Goal: Information Seeking & Learning: Learn about a topic

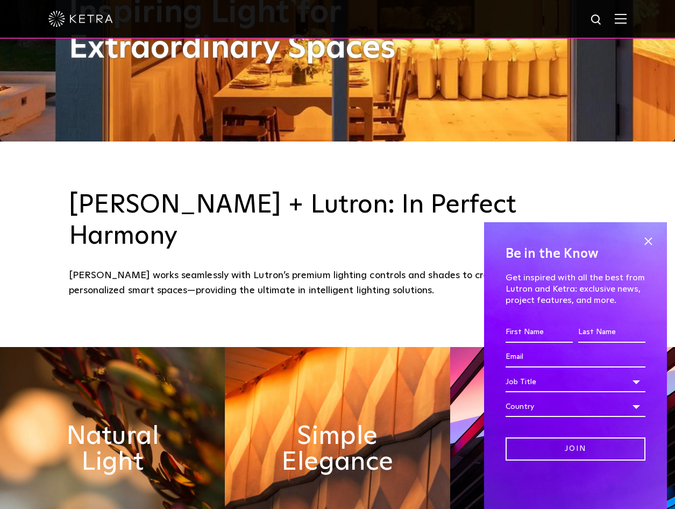
scroll to position [538, 0]
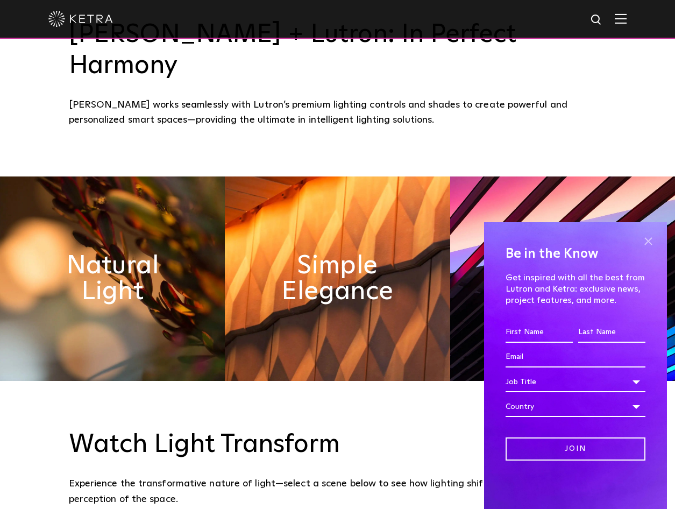
click at [650, 239] on span at bounding box center [648, 241] width 16 height 16
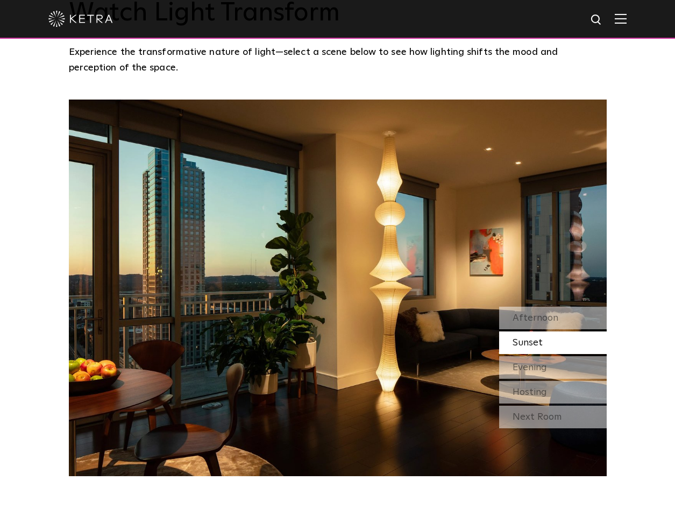
scroll to position [969, 0]
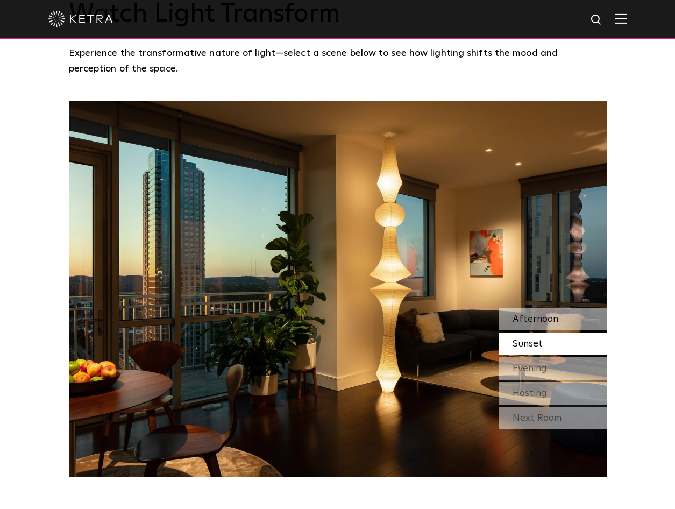
click at [547, 314] on span "Afternoon" at bounding box center [536, 319] width 46 height 10
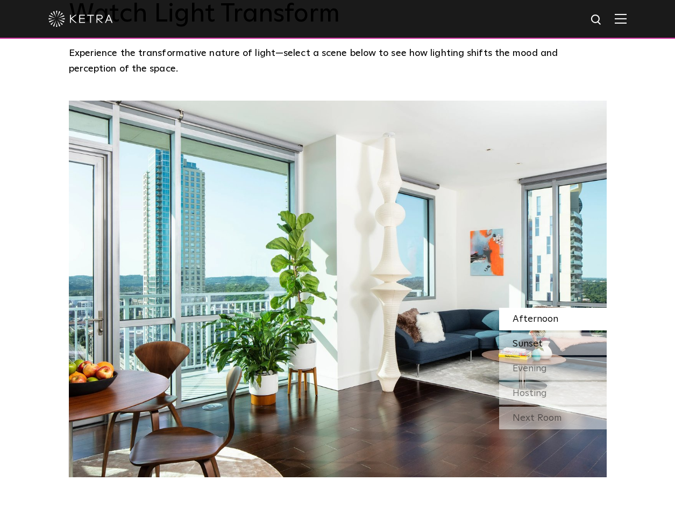
click at [555, 333] on div "Sunset" at bounding box center [553, 344] width 108 height 23
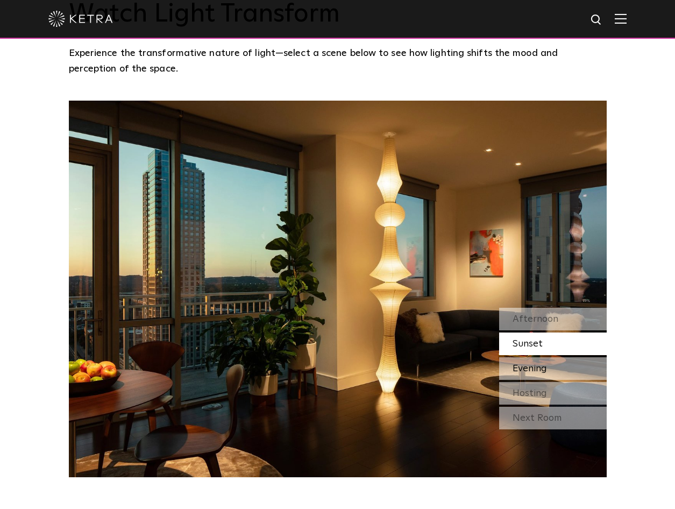
click at [554, 357] on div "Evening" at bounding box center [553, 368] width 108 height 23
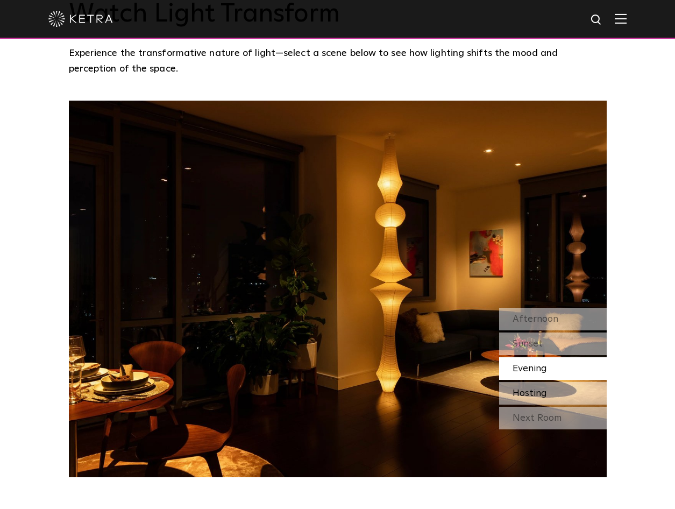
click at [565, 382] on div "Hosting" at bounding box center [553, 393] width 108 height 23
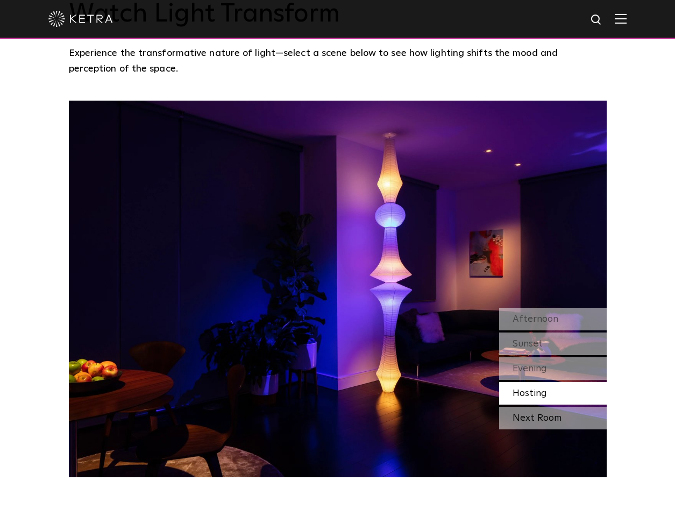
click at [582, 407] on div "Next Room" at bounding box center [553, 418] width 108 height 23
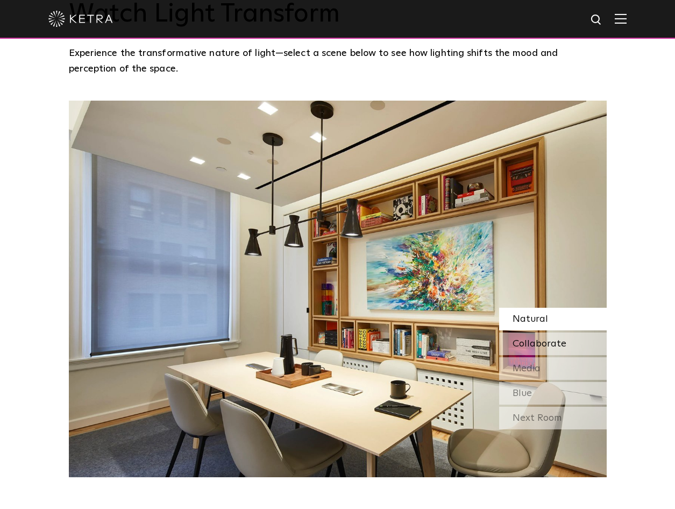
click at [557, 339] on span "Collaborate" at bounding box center [540, 344] width 54 height 10
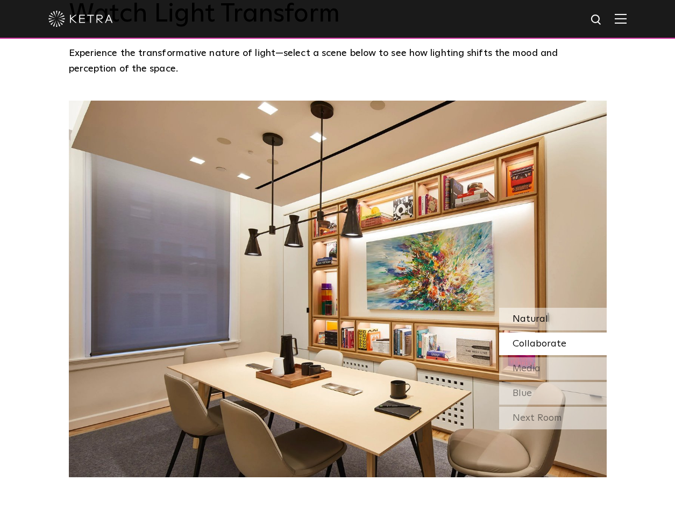
click at [557, 308] on div "Natural" at bounding box center [553, 319] width 108 height 23
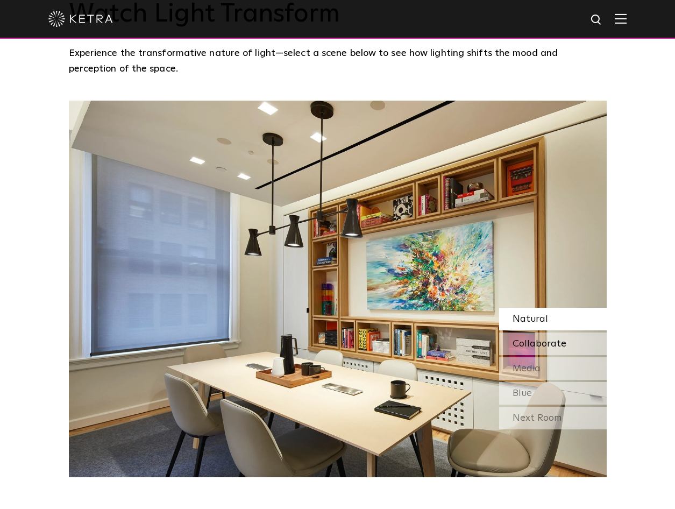
click at [559, 339] on span "Collaborate" at bounding box center [540, 344] width 54 height 10
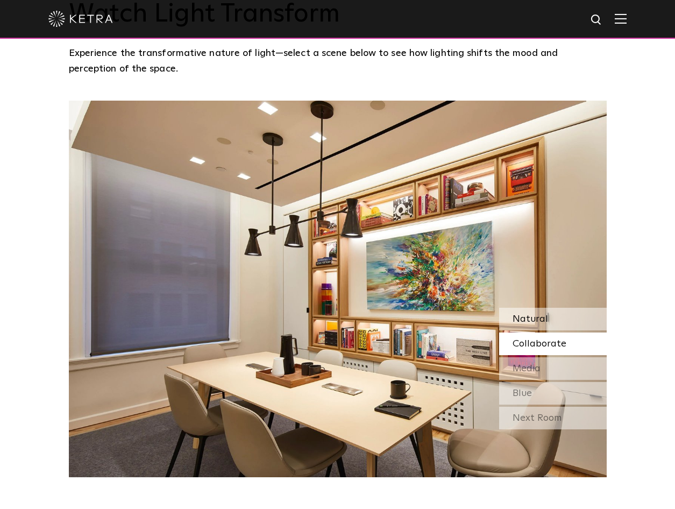
click at [554, 308] on div "Natural" at bounding box center [553, 319] width 108 height 23
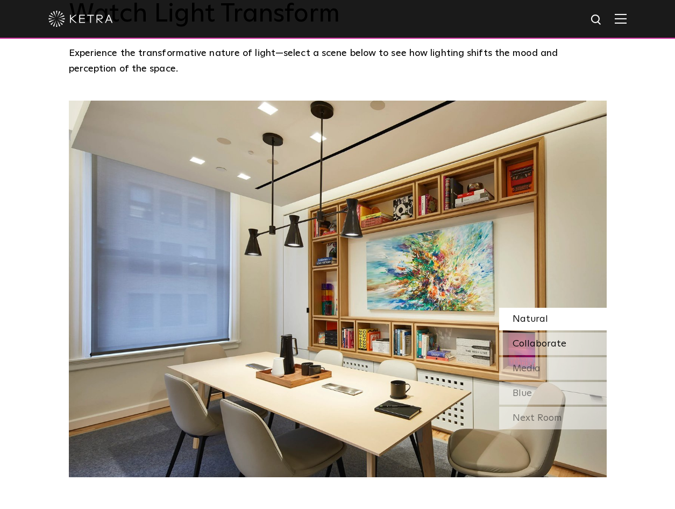
click at [567, 333] on div "Collaborate" at bounding box center [553, 344] width 108 height 23
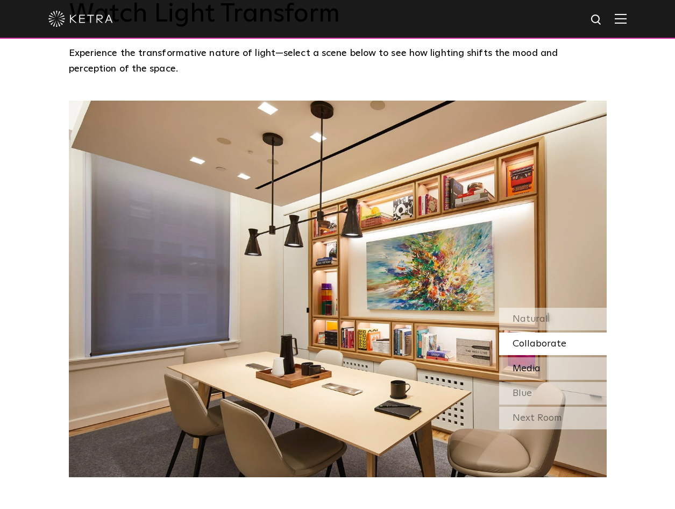
click at [558, 357] on div "Media" at bounding box center [553, 368] width 108 height 23
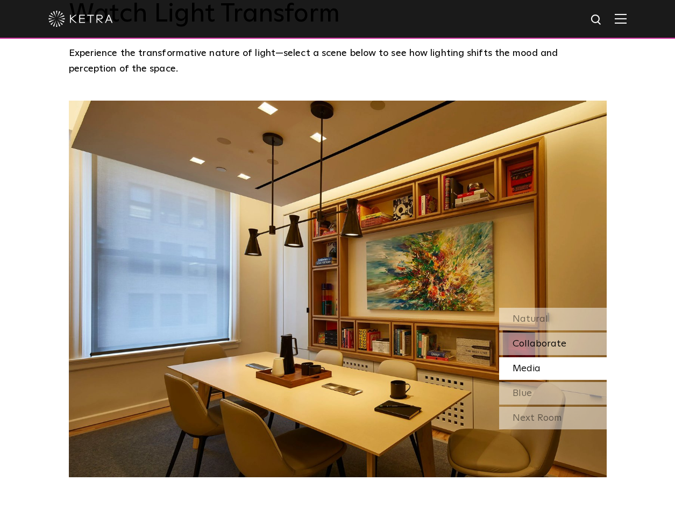
click at [557, 339] on span "Collaborate" at bounding box center [540, 344] width 54 height 10
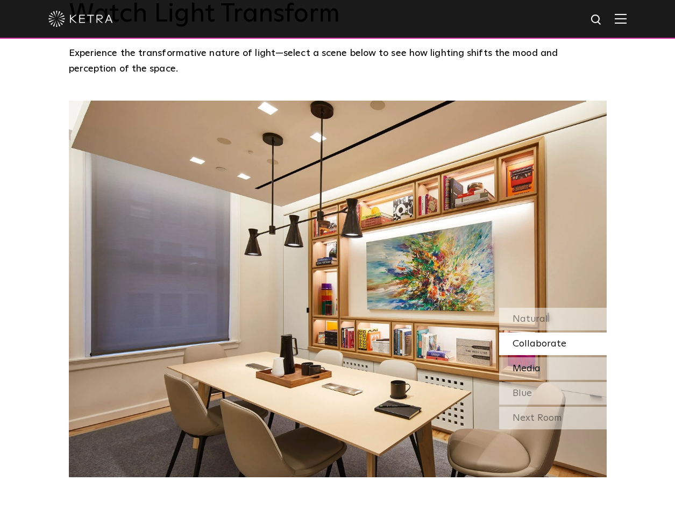
click at [543, 357] on div "Media" at bounding box center [553, 368] width 108 height 23
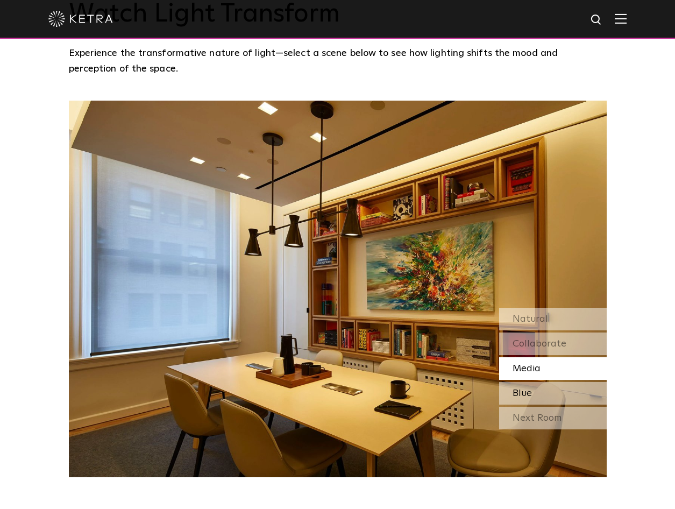
click at [559, 382] on div "Blue" at bounding box center [553, 393] width 108 height 23
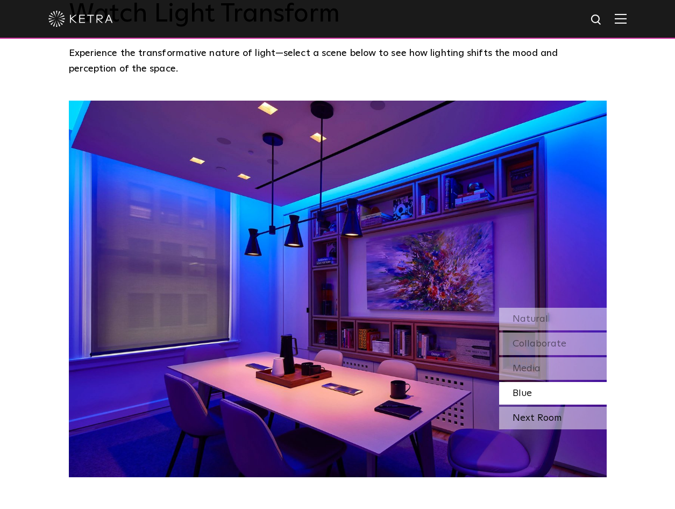
click at [552, 407] on div "Next Room" at bounding box center [553, 418] width 108 height 23
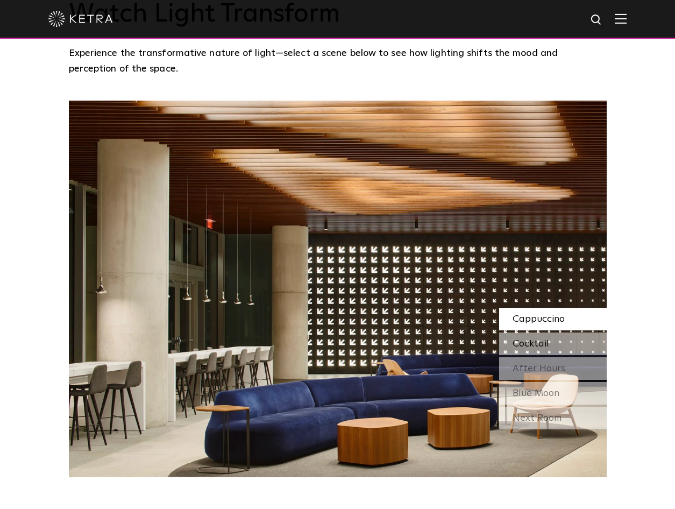
click at [573, 333] on div "Cocktail" at bounding box center [553, 344] width 108 height 23
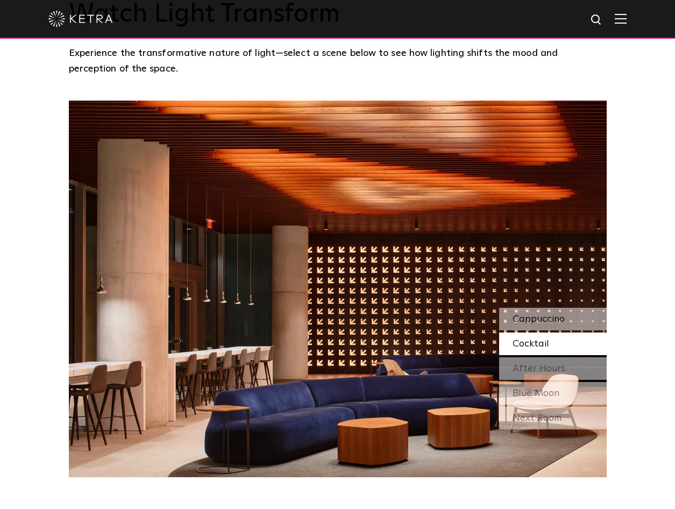
click at [579, 308] on div "Cappuccino" at bounding box center [553, 319] width 108 height 23
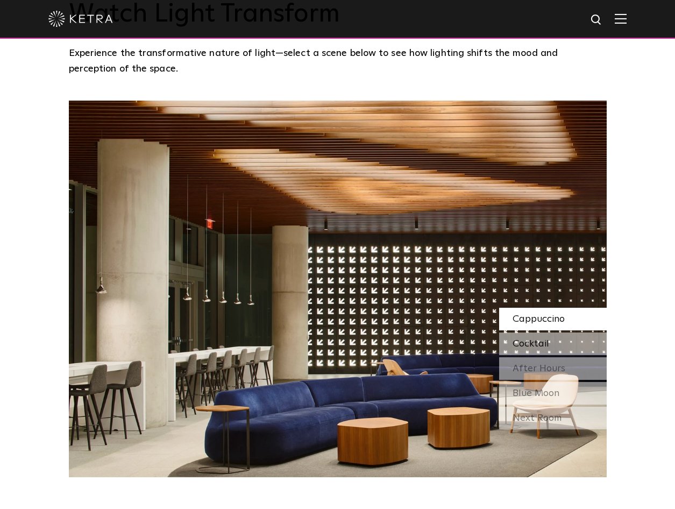
click at [571, 333] on div "Cocktail" at bounding box center [553, 344] width 108 height 23
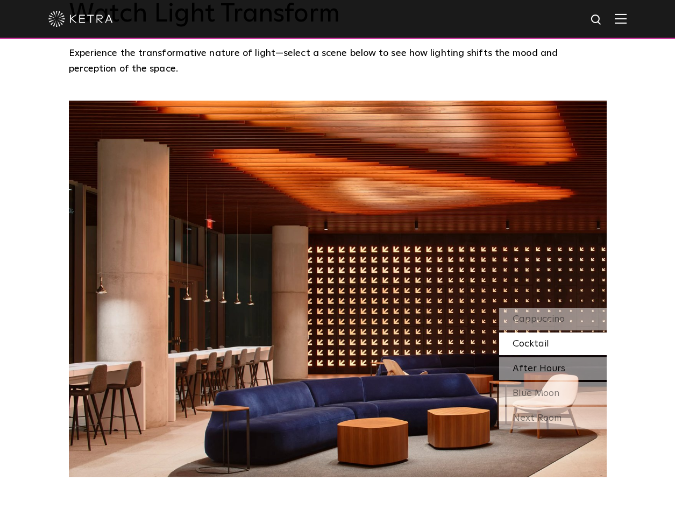
click at [564, 357] on div "After Hours" at bounding box center [553, 368] width 108 height 23
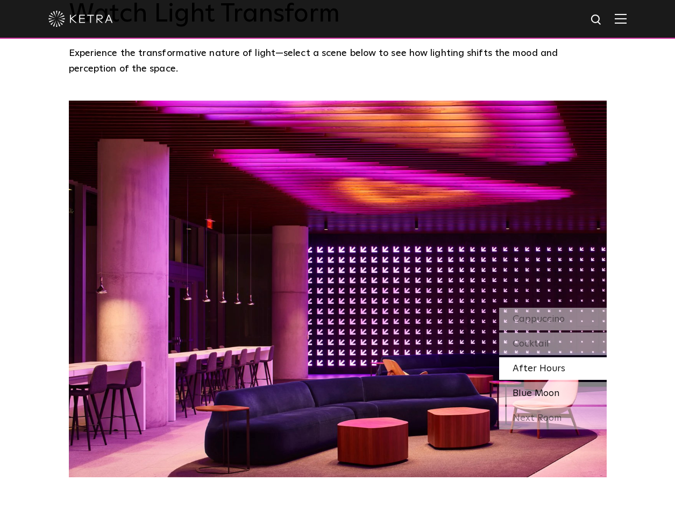
click at [554, 382] on div "Blue Moon" at bounding box center [553, 393] width 108 height 23
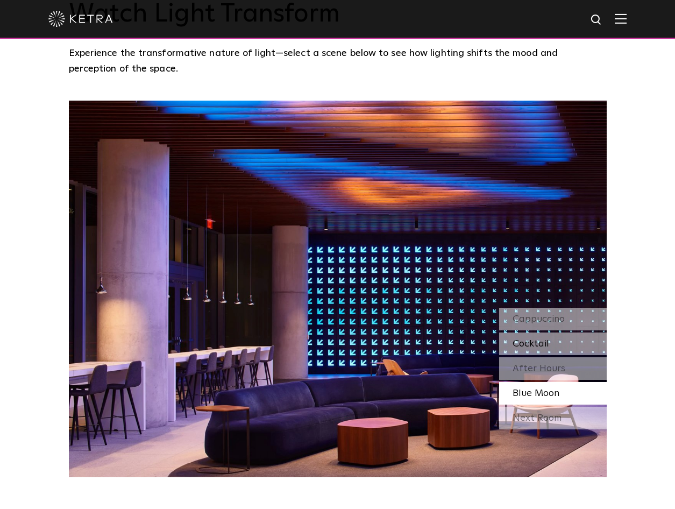
click at [547, 339] on span "Cocktail" at bounding box center [531, 344] width 37 height 10
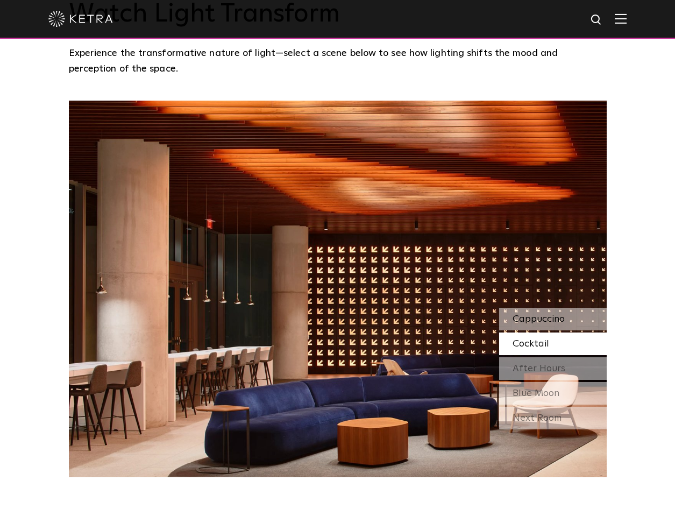
click at [547, 314] on span "Cappuccino" at bounding box center [539, 319] width 52 height 10
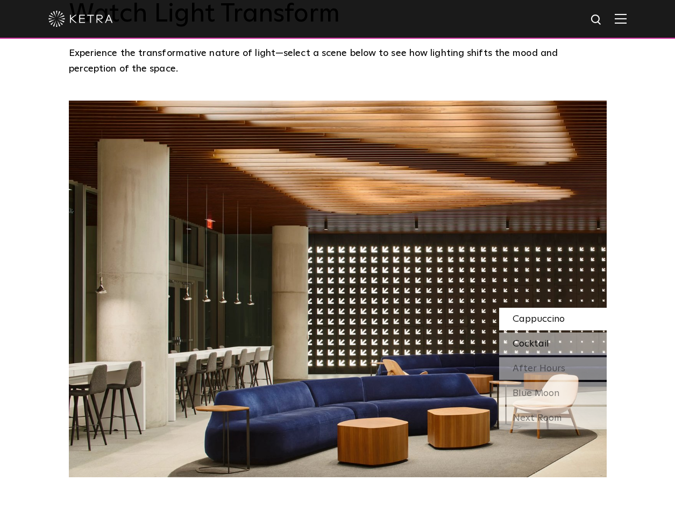
click at [557, 333] on div "Cocktail" at bounding box center [553, 344] width 108 height 23
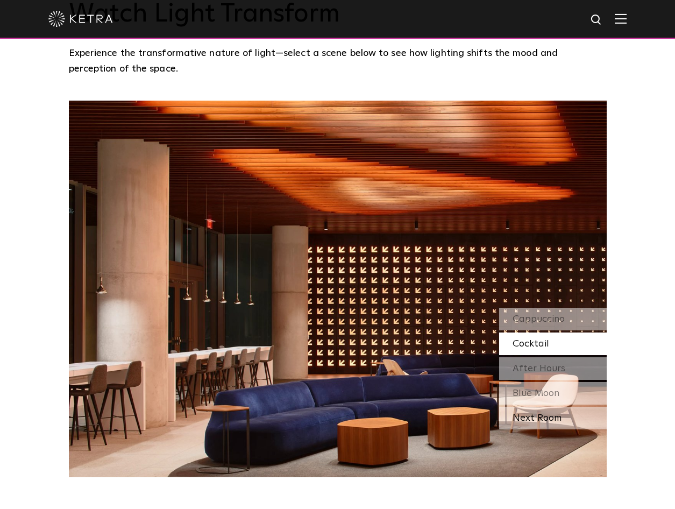
click at [567, 407] on div "Next Room" at bounding box center [553, 418] width 108 height 23
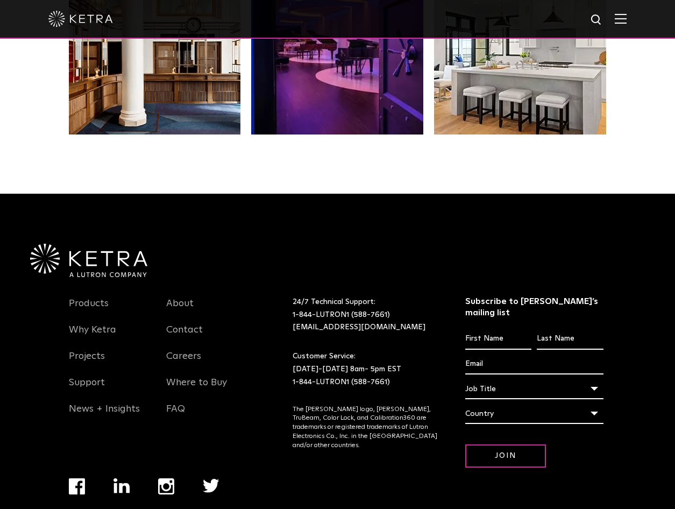
scroll to position [2264, 0]
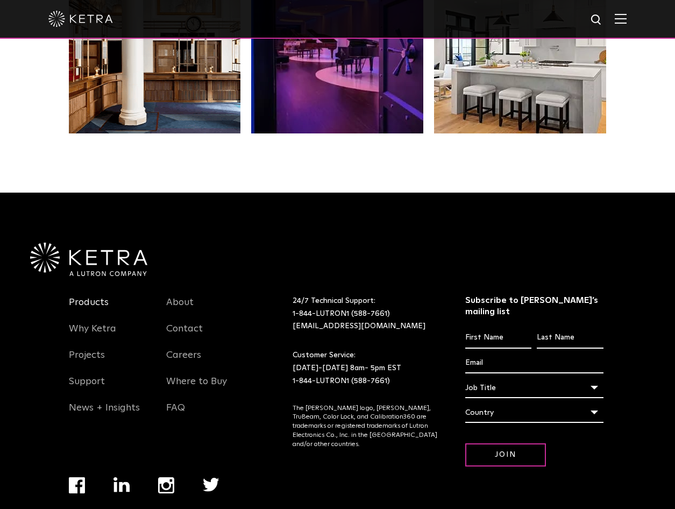
click at [79, 297] on link "Products" at bounding box center [89, 309] width 40 height 25
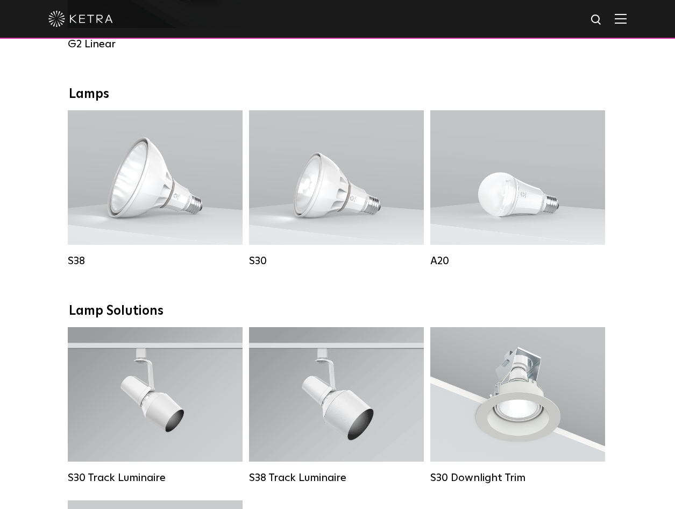
scroll to position [753, 0]
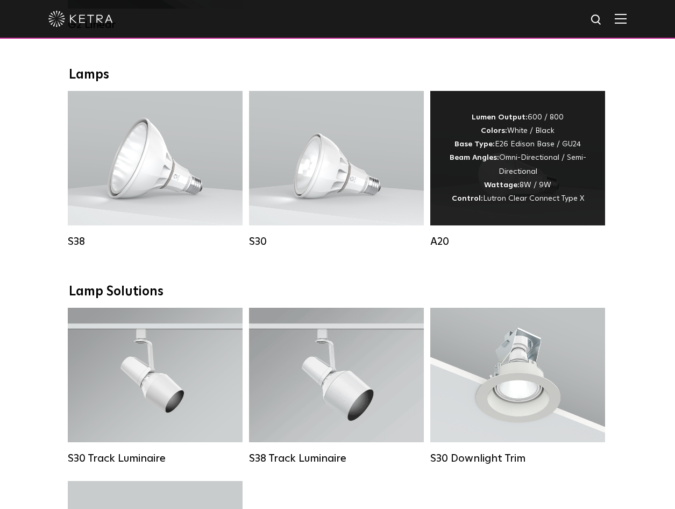
click at [520, 189] on strong "Wattage:" at bounding box center [502, 185] width 36 height 8
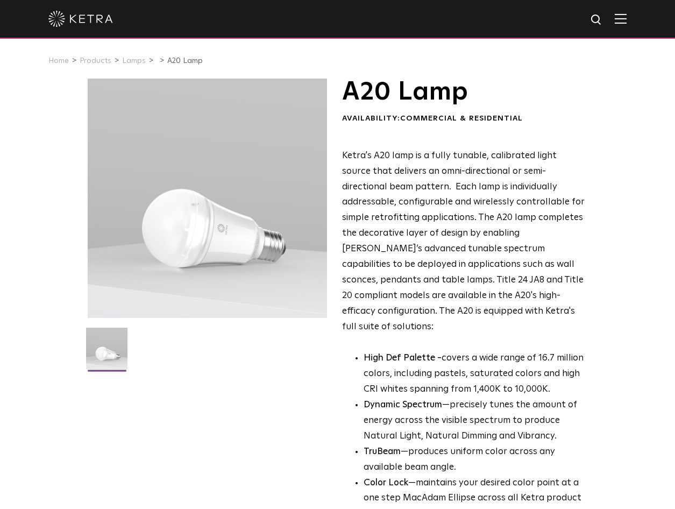
click at [402, 95] on h1 "A20 Lamp" at bounding box center [464, 92] width 245 height 27
